Goal: Check status: Check status

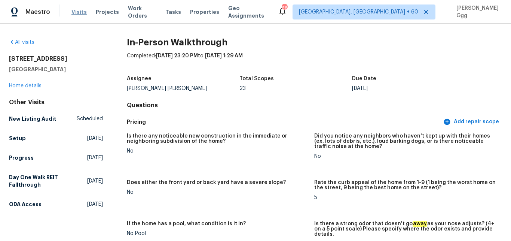
click at [73, 14] on span "Visits" at bounding box center [78, 11] width 15 height 7
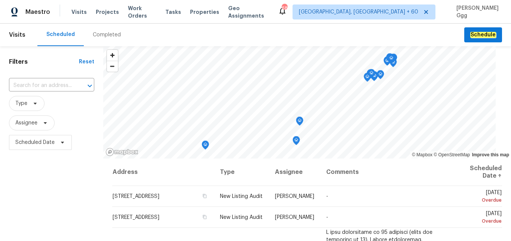
click at [106, 34] on div "Completed" at bounding box center [107, 34] width 28 height 7
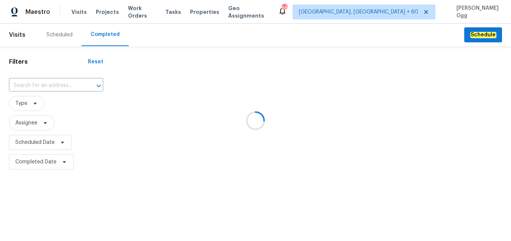
click at [22, 82] on div at bounding box center [255, 120] width 511 height 241
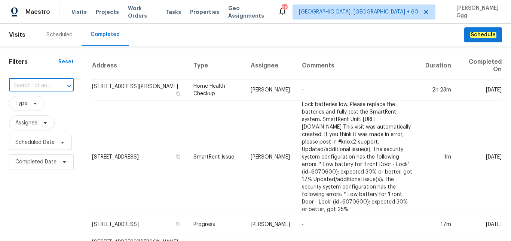
click at [22, 82] on input "text" at bounding box center [31, 86] width 44 height 12
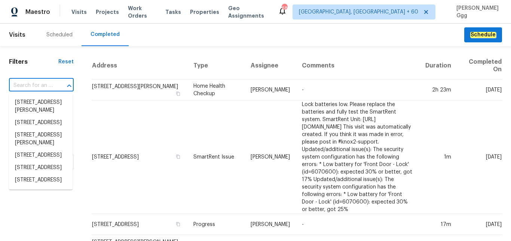
paste input "[STREET_ADDRESS][PERSON_NAME]"
type input "[STREET_ADDRESS][PERSON_NAME]"
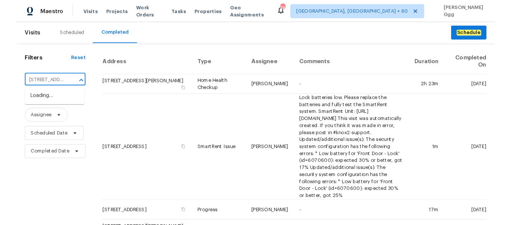
scroll to position [0, 49]
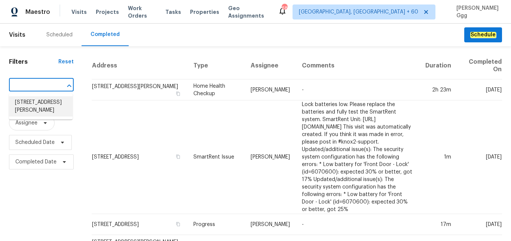
click at [30, 109] on li "[STREET_ADDRESS][PERSON_NAME]" at bounding box center [41, 106] width 64 height 20
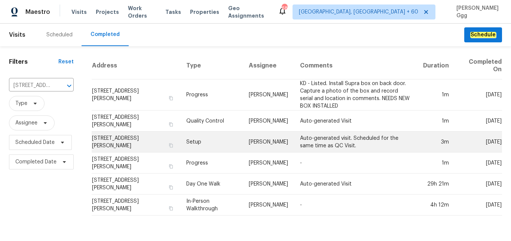
click at [199, 136] on td "Setup" at bounding box center [211, 141] width 62 height 21
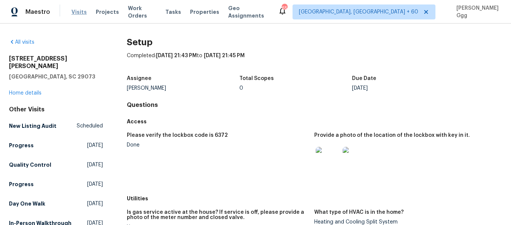
click at [80, 13] on span "Visits" at bounding box center [78, 11] width 15 height 7
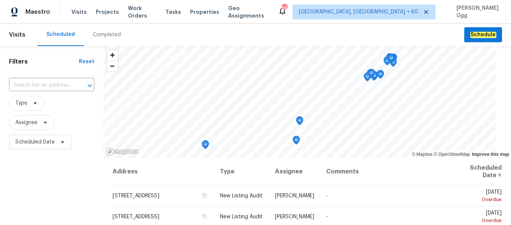
click at [94, 34] on div "Completed" at bounding box center [107, 34] width 28 height 7
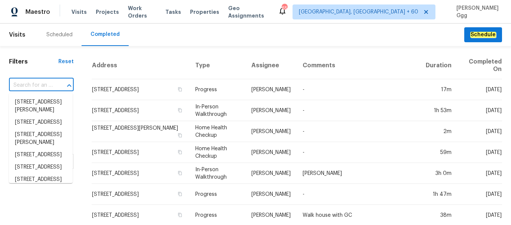
paste input "[STREET_ADDRESS][PERSON_NAME]"
type input "[STREET_ADDRESS][PERSON_NAME]"
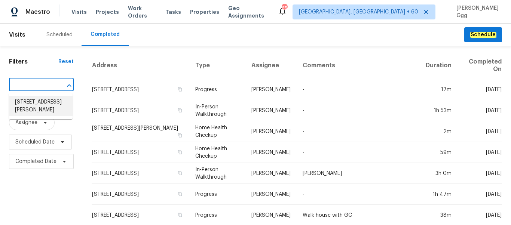
click at [36, 110] on li "[STREET_ADDRESS][PERSON_NAME]" at bounding box center [41, 106] width 64 height 20
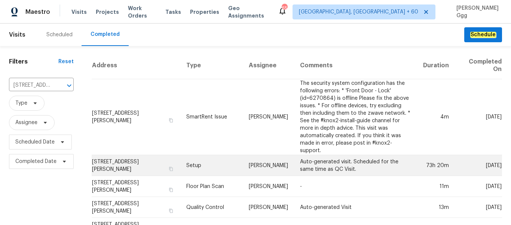
click at [182, 164] on td "Setup" at bounding box center [211, 165] width 62 height 21
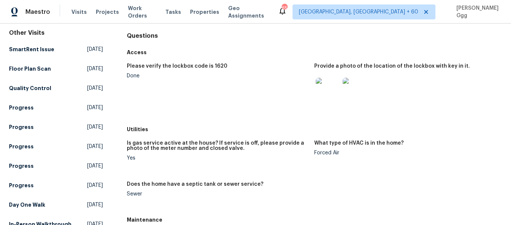
scroll to position [94, 0]
